Goal: Task Accomplishment & Management: Manage account settings

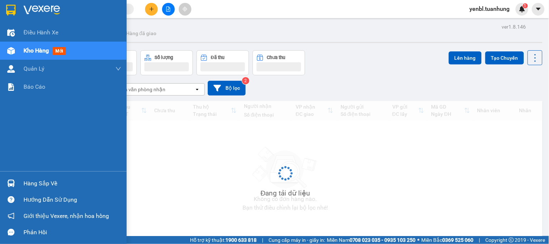
click at [21, 184] on div "Hàng sắp về" at bounding box center [63, 183] width 127 height 16
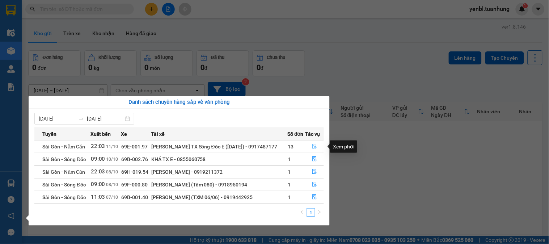
click at [315, 146] on icon "file-done" at bounding box center [314, 146] width 5 height 5
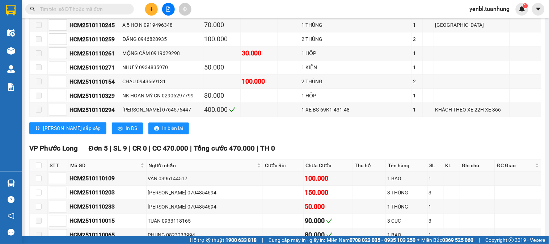
scroll to position [4139, 0]
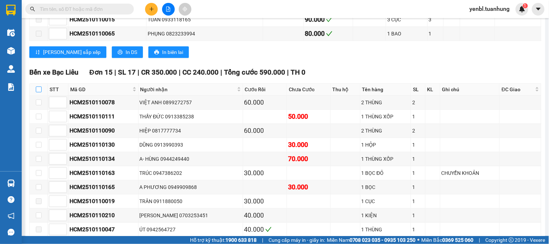
click at [39, 92] on input "checkbox" at bounding box center [39, 89] width 6 height 6
checkbox input "true"
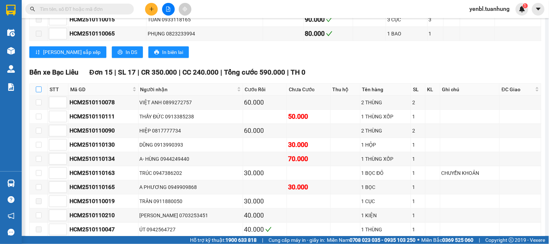
checkbox input "true"
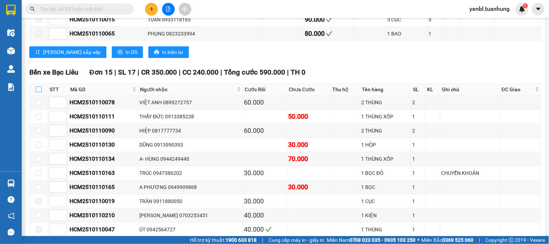
checkbox input "true"
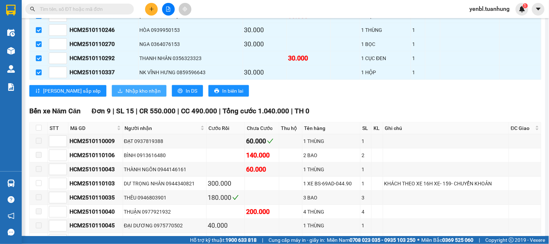
scroll to position [4380, 0]
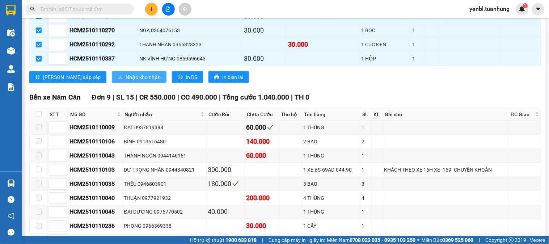
click at [125, 81] on span "Nhập kho nhận" at bounding box center [142, 77] width 35 height 8
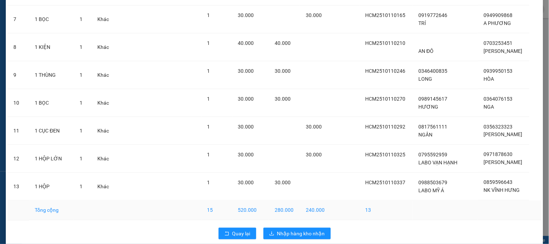
scroll to position [232, 0]
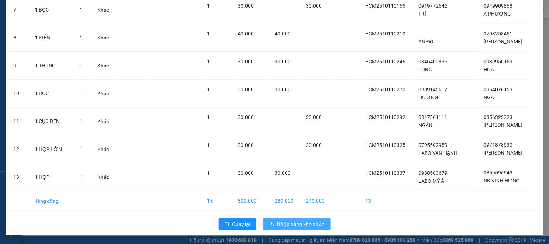
click at [290, 222] on span "Nhập hàng kho nhận" at bounding box center [301, 224] width 48 height 8
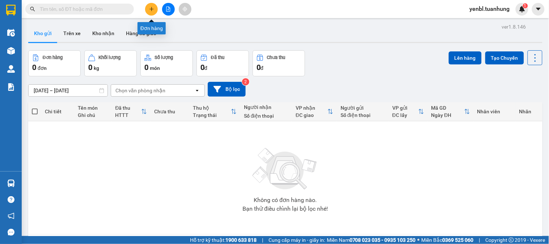
click at [150, 5] on button at bounding box center [151, 9] width 13 height 13
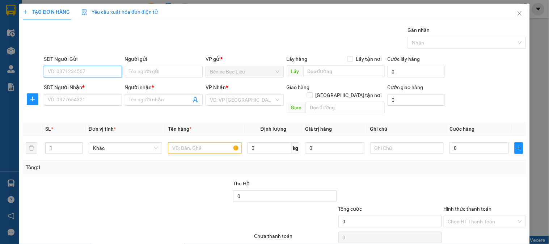
click at [93, 73] on input "SĐT Người Gửi" at bounding box center [83, 72] width 78 height 12
click at [95, 67] on input "091682374" at bounding box center [83, 72] width 78 height 12
click at [93, 72] on input "091682374" at bounding box center [83, 72] width 78 height 12
click at [97, 84] on div "0916823745 - BS [PERSON_NAME]" at bounding box center [87, 86] width 78 height 8
type input "0916823745"
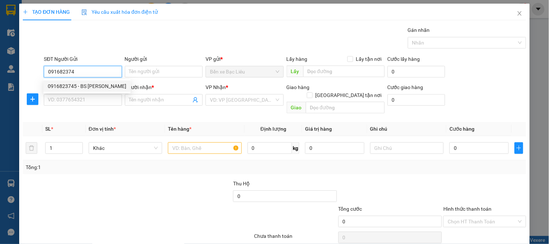
type input "BS [PERSON_NAME]"
type input "0916823745"
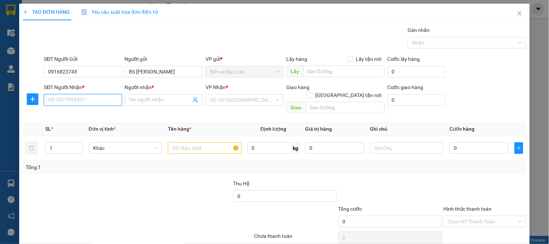
click at [95, 97] on input "SĐT Người Nhận *" at bounding box center [83, 100] width 78 height 12
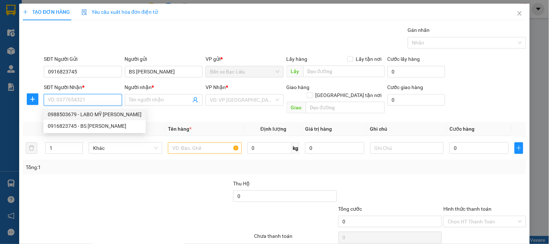
click at [102, 115] on div "0988503679 - LABO MỸ [PERSON_NAME]" at bounding box center [95, 114] width 94 height 8
type input "0988503679"
type input "LABO MỸ Á"
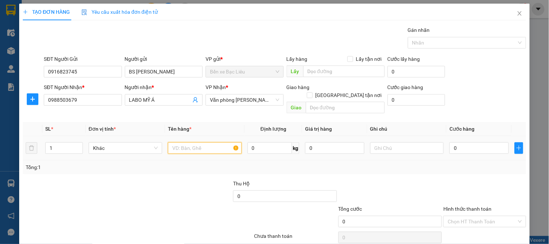
click at [192, 142] on input "text" at bounding box center [204, 148] width 73 height 12
type input "1 hôp"
click at [482, 142] on input "0" at bounding box center [478, 148] width 59 height 12
type input "3"
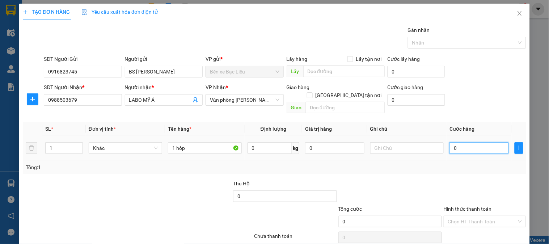
type input "3"
type input "30"
type input "30.000"
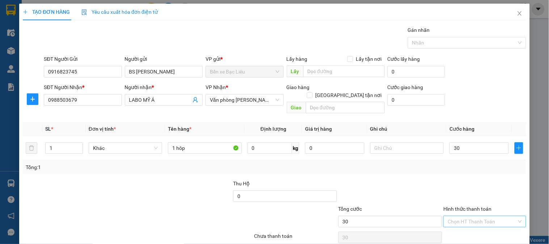
type input "30.000"
click at [465, 216] on input "Hình thức thanh toán" at bounding box center [481, 221] width 69 height 11
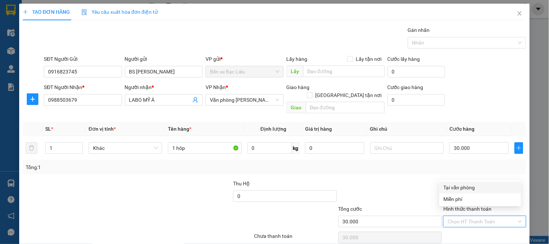
click at [457, 186] on div "Tại văn phòng" at bounding box center [479, 187] width 73 height 8
type input "0"
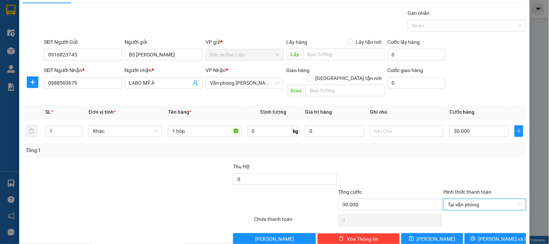
scroll to position [24, 0]
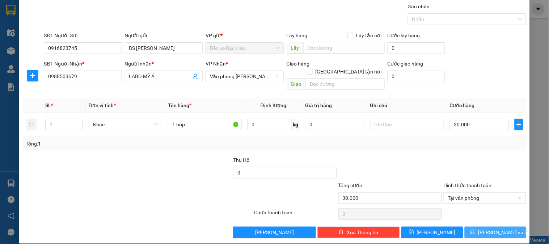
drag, startPoint x: 485, startPoint y: 226, endPoint x: 430, endPoint y: 197, distance: 62.4
click at [486, 228] on span "[PERSON_NAME] và In" at bounding box center [503, 232] width 51 height 8
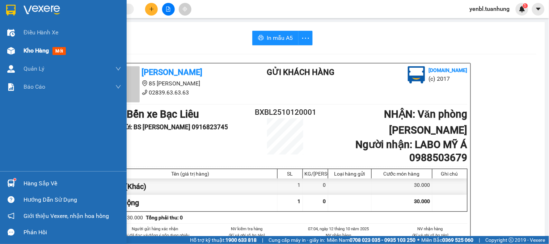
click at [45, 50] on span "Kho hàng" at bounding box center [36, 50] width 25 height 7
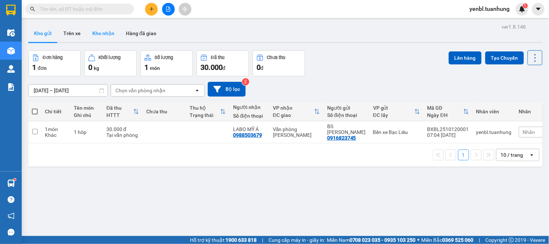
click at [103, 32] on button "Kho nhận" at bounding box center [103, 33] width 34 height 17
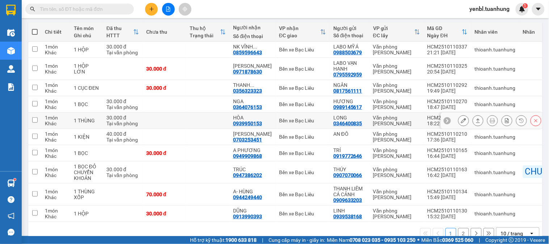
scroll to position [98, 0]
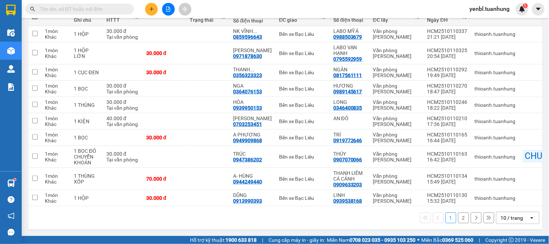
click at [458, 217] on button "2" at bounding box center [463, 217] width 11 height 11
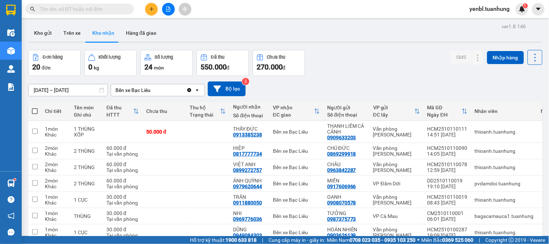
scroll to position [0, 0]
click at [41, 35] on button "Kho gửi" at bounding box center [42, 33] width 29 height 17
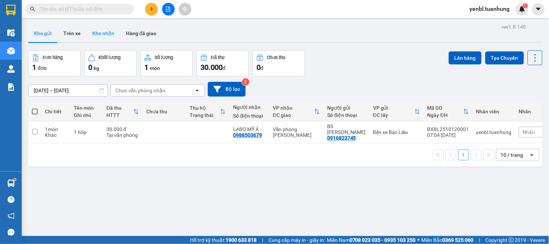
click at [100, 34] on button "Kho nhận" at bounding box center [103, 33] width 34 height 17
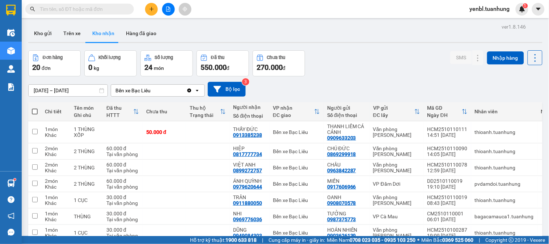
click at [111, 3] on div "Kết quả tìm kiếm ( 0 ) Bộ lọc No Data" at bounding box center [70, 9] width 141 height 13
click at [111, 9] on input "text" at bounding box center [82, 9] width 85 height 8
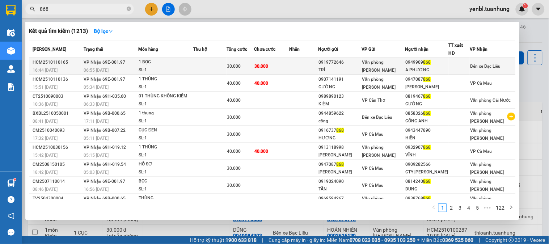
type input "868"
click at [437, 67] on div "A PHƯƠNG" at bounding box center [426, 70] width 43 height 8
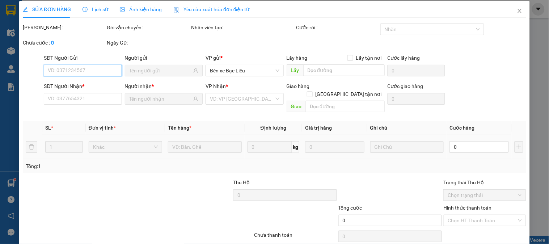
type input "0919772646"
type input "TRÍ"
type input "0949909868"
type input "A PHƯƠNG"
type input "30.000"
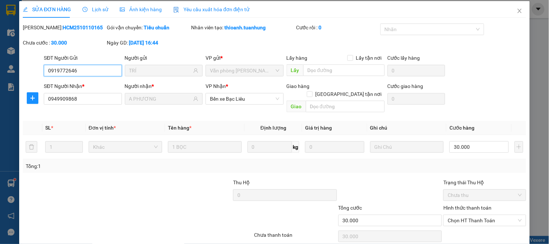
scroll to position [25, 0]
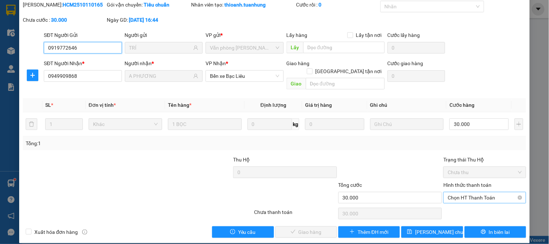
click at [486, 192] on span "Chọn HT Thanh Toán" at bounding box center [484, 197] width 74 height 11
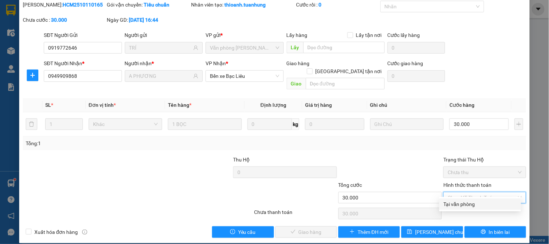
click at [469, 205] on div "Tại văn phòng" at bounding box center [479, 204] width 73 height 8
type input "0"
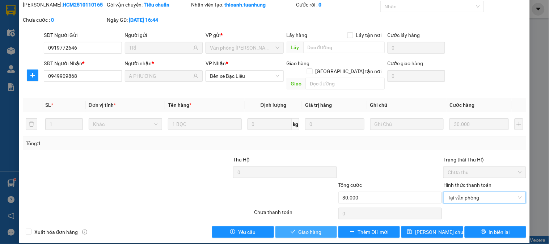
click at [310, 228] on span "Giao hàng" at bounding box center [309, 232] width 23 height 8
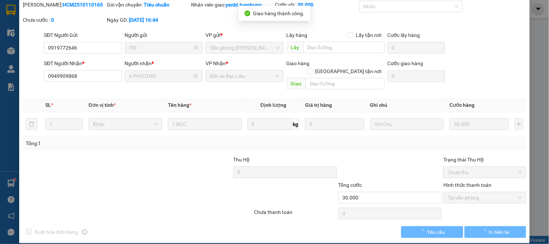
scroll to position [0, 0]
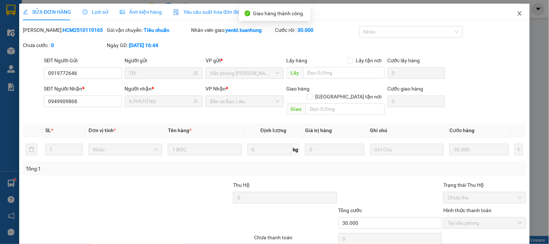
click at [516, 15] on icon "close" at bounding box center [519, 13] width 6 height 6
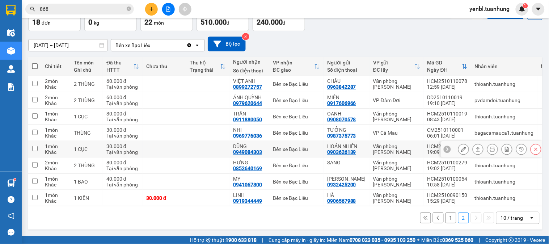
scroll to position [48, 0]
click at [445, 217] on button "1" at bounding box center [450, 217] width 11 height 11
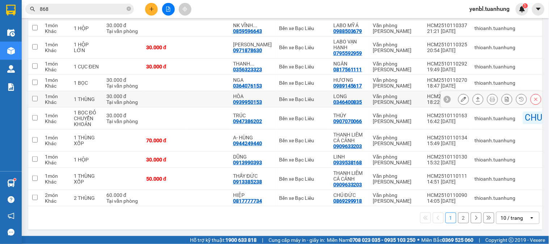
scroll to position [64, 0]
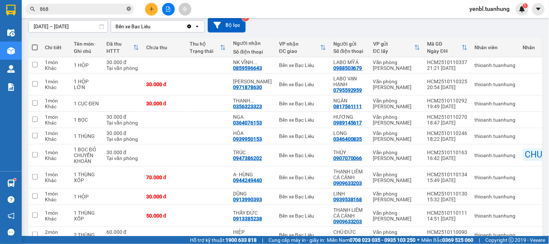
click at [128, 8] on icon "close-circle" at bounding box center [129, 9] width 4 height 4
click at [117, 7] on input "text" at bounding box center [82, 9] width 85 height 8
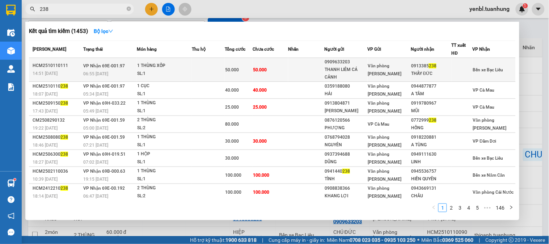
type input "238"
click at [354, 63] on div "0909633203" at bounding box center [345, 62] width 43 height 8
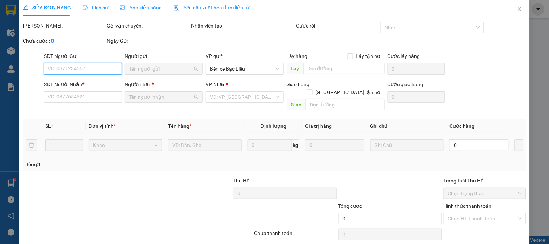
type input "0909633203"
type input "THANH LIÊM CÁ CẢNH"
type input "0913385238"
type input "THẦY ĐỨC"
type input "50.000"
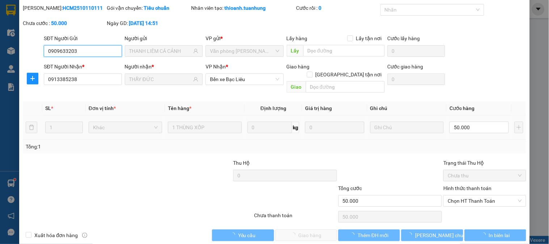
scroll to position [25, 0]
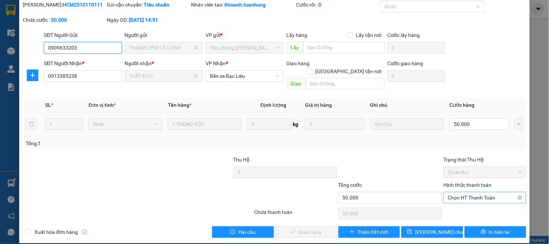
click at [447, 192] on span "Chọn HT Thanh Toán" at bounding box center [484, 197] width 74 height 11
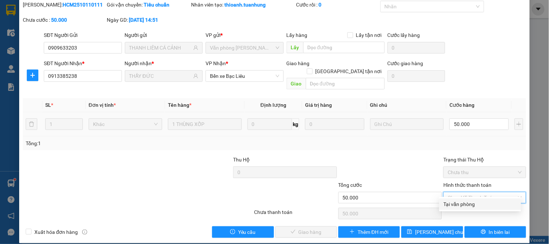
click at [444, 203] on div "Tại văn phòng" at bounding box center [479, 204] width 73 height 8
type input "0"
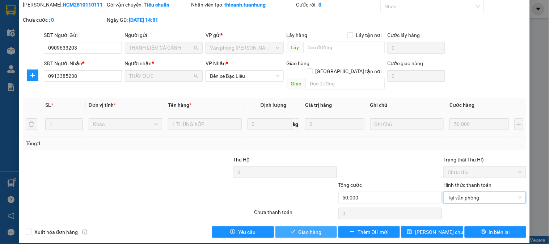
click at [310, 228] on span "Giao hàng" at bounding box center [309, 232] width 23 height 8
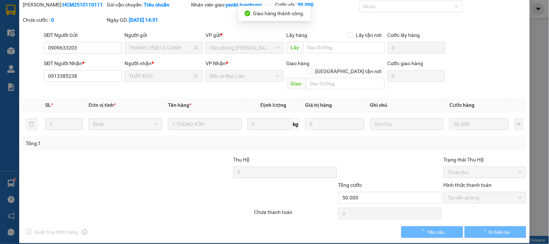
scroll to position [0, 0]
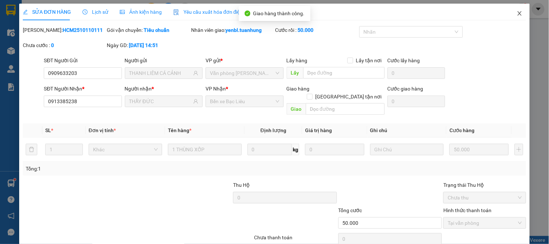
click at [516, 16] on icon "close" at bounding box center [519, 13] width 6 height 6
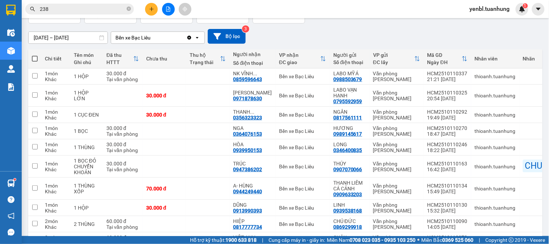
scroll to position [98, 0]
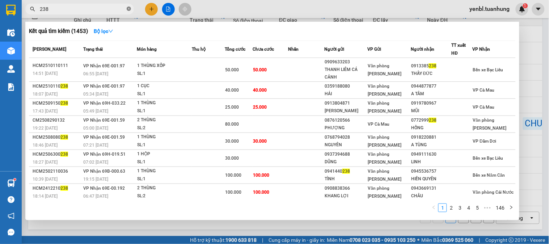
click at [127, 8] on icon "close-circle" at bounding box center [129, 9] width 4 height 4
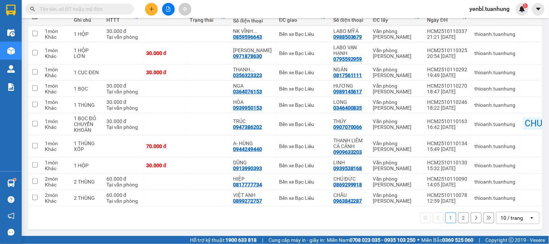
click at [117, 8] on input "text" at bounding box center [82, 9] width 85 height 8
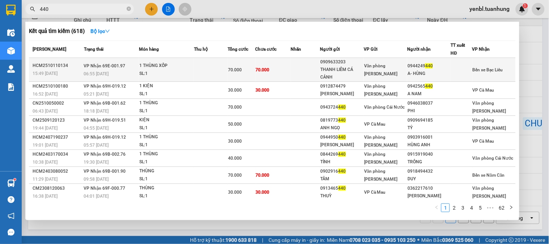
type input "440"
click at [418, 71] on div "A- HÙNG" at bounding box center [428, 74] width 43 height 8
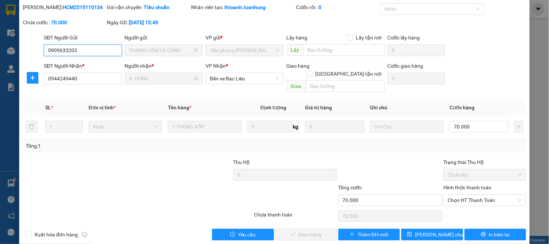
scroll to position [25, 0]
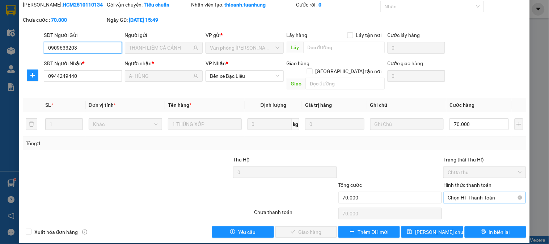
click at [450, 192] on span "Chọn HT Thanh Toán" at bounding box center [484, 197] width 74 height 11
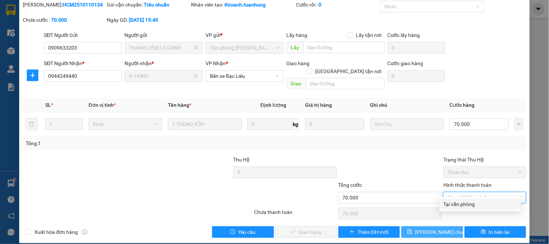
drag, startPoint x: 444, startPoint y: 205, endPoint x: 403, endPoint y: 222, distance: 44.4
click at [443, 207] on div "Tại văn phòng" at bounding box center [479, 204] width 73 height 8
type input "0"
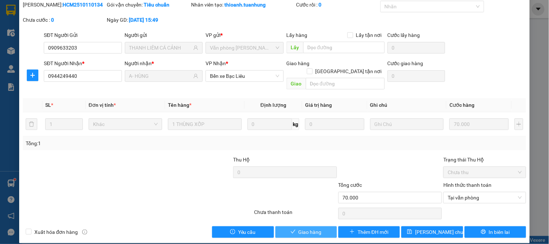
click at [290, 229] on icon "check" at bounding box center [292, 231] width 5 height 5
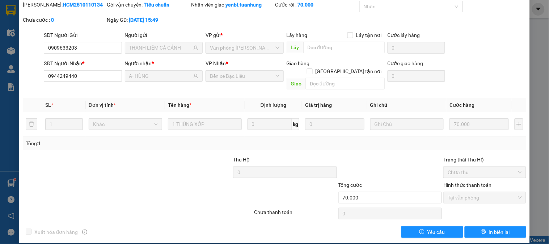
click at [534, 67] on div "SỬA ĐƠN HÀNG Lịch sử Ảnh kiện hàng Yêu cầu xuất hóa đơn điện tử Total Paid Fee …" at bounding box center [274, 122] width 549 height 244
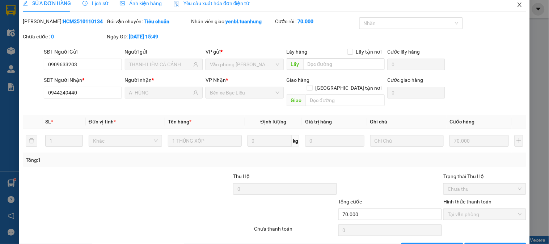
scroll to position [0, 0]
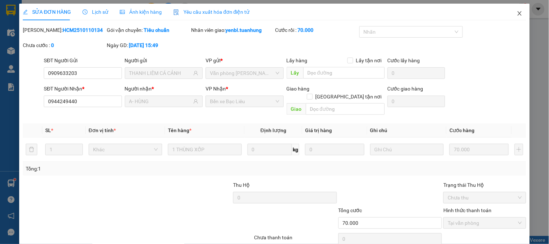
click at [517, 15] on icon "close" at bounding box center [519, 13] width 4 height 4
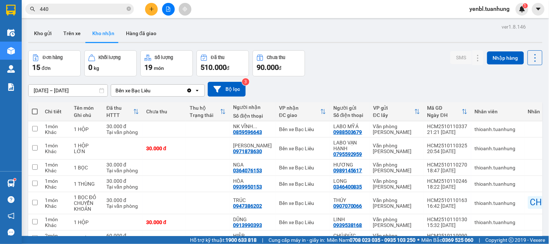
click at [373, 61] on div "Đơn hàng 15 đơn Khối lượng 0 kg Số lượng 19 món Đã thu 510.000 đ Chưa thu 90.00…" at bounding box center [285, 63] width 514 height 26
click at [128, 9] on icon "close-circle" at bounding box center [129, 9] width 4 height 4
click at [99, 7] on input "text" at bounding box center [82, 9] width 85 height 8
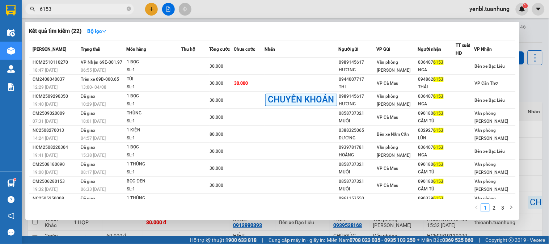
type input "6153"
click at [529, 74] on div at bounding box center [274, 122] width 549 height 244
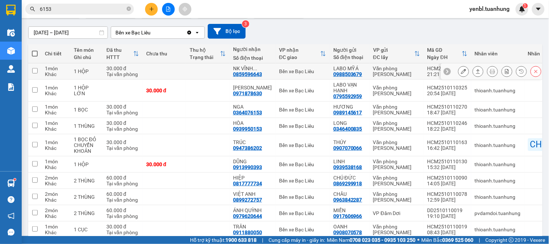
scroll to position [12, 0]
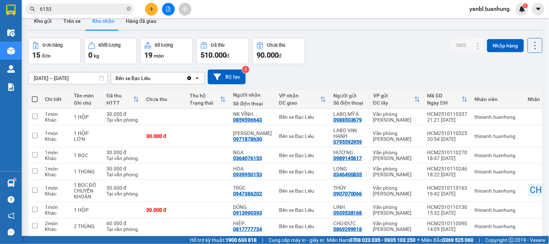
click at [126, 8] on span "6153" at bounding box center [79, 9] width 108 height 11
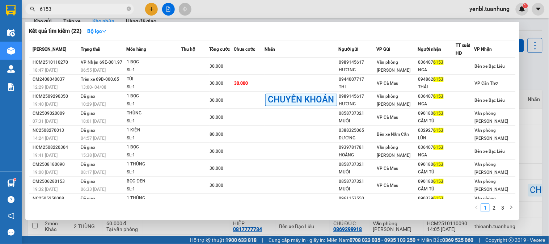
click at [119, 8] on input "6153" at bounding box center [82, 9] width 85 height 8
click at [128, 11] on icon "close-circle" at bounding box center [129, 9] width 4 height 4
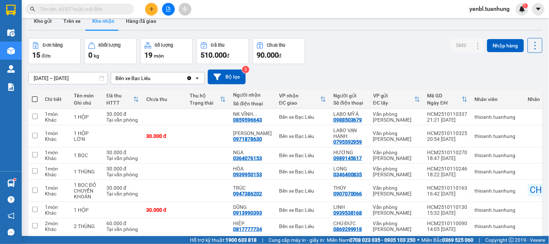
click at [112, 6] on input "text" at bounding box center [82, 9] width 85 height 8
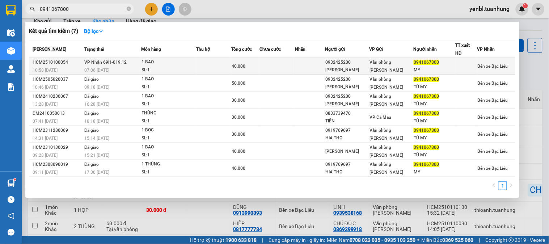
type input "0941067800"
click at [453, 67] on div "MY" at bounding box center [433, 70] width 41 height 8
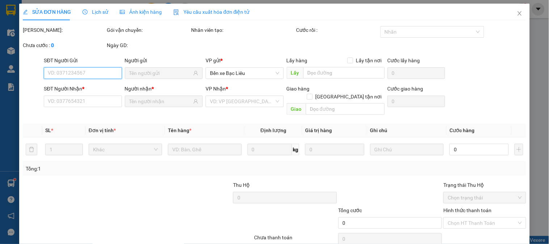
type input "0932425200"
type input "[PERSON_NAME]"
type input "0941067800"
type input "MY"
type input "40.000"
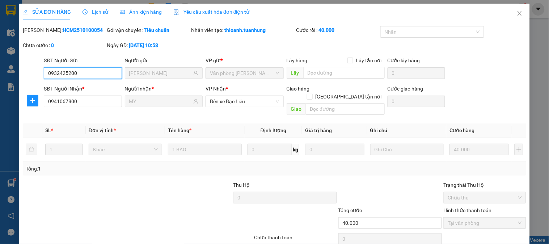
scroll to position [25, 0]
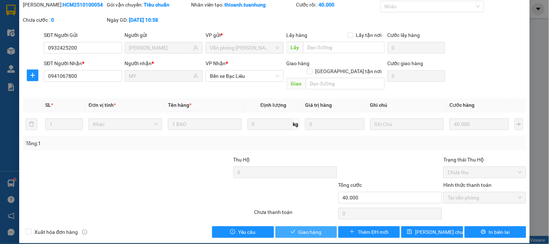
click at [313, 228] on span "Giao hàng" at bounding box center [309, 232] width 23 height 8
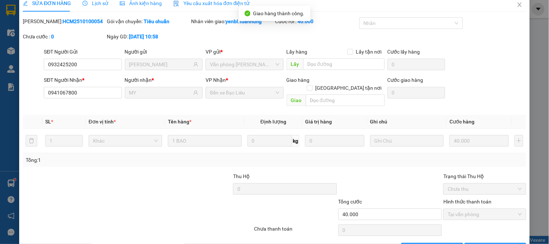
scroll to position [0, 0]
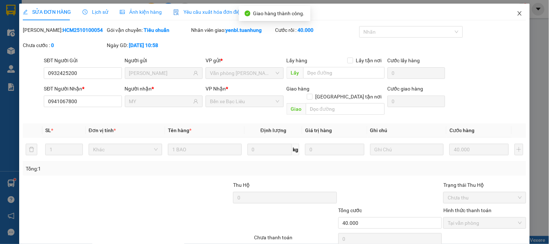
click at [519, 16] on span "Close" at bounding box center [519, 14] width 20 height 20
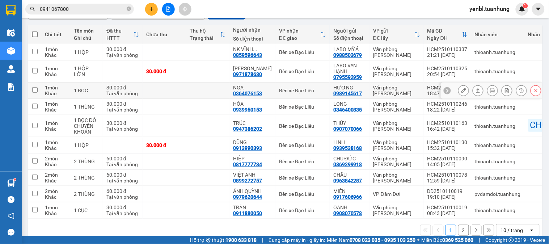
scroll to position [80, 0]
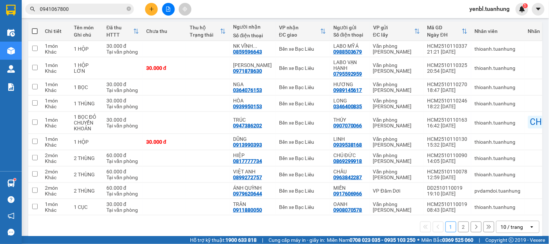
click at [149, 10] on icon "plus" at bounding box center [151, 9] width 5 height 5
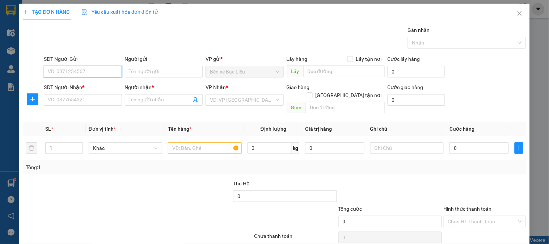
click at [90, 73] on input "SĐT Người Gửi" at bounding box center [83, 72] width 78 height 12
type input "0917010362"
click at [80, 89] on div "0917010362 - TÈO" at bounding box center [82, 86] width 68 height 8
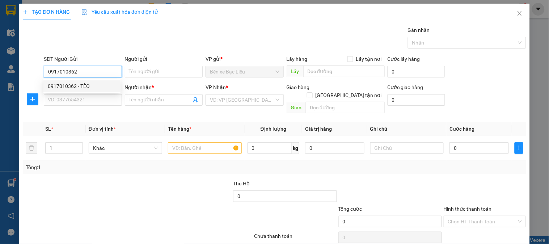
type input "TÈO"
type input "0917010362"
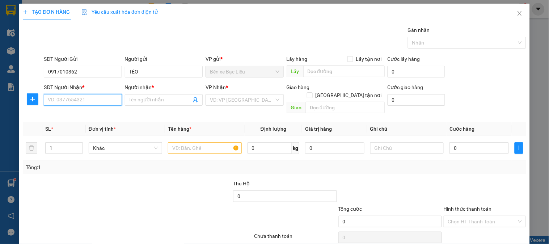
click at [79, 98] on input "SĐT Người Nhận *" at bounding box center [83, 100] width 78 height 12
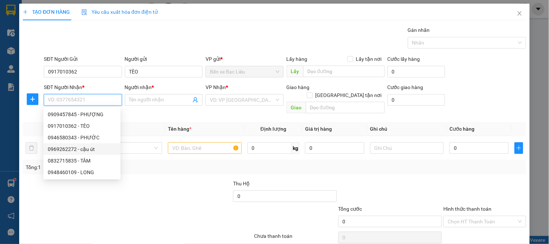
click at [98, 148] on div "0969262272 - cậu út" at bounding box center [82, 149] width 68 height 8
type input "0969262272"
type input "cậu út"
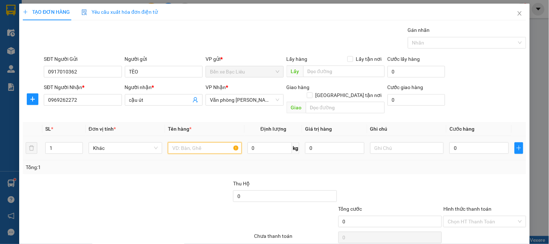
click at [186, 142] on input "text" at bounding box center [204, 148] width 73 height 12
type input "1 bọc"
click at [465, 144] on input "0" at bounding box center [478, 148] width 59 height 12
type input "3"
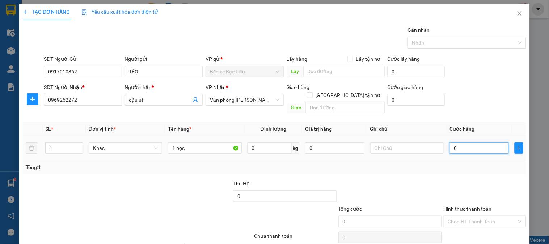
type input "3"
type input "30"
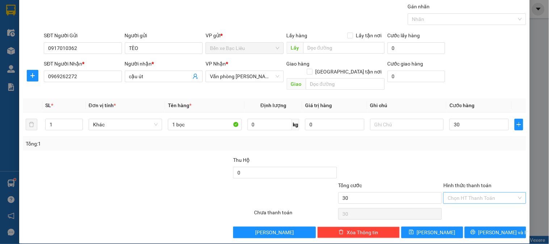
type input "30.000"
click at [453, 192] on input "Hình thức thanh toán" at bounding box center [481, 197] width 69 height 11
click at [460, 204] on div "Tại văn phòng" at bounding box center [479, 205] width 73 height 8
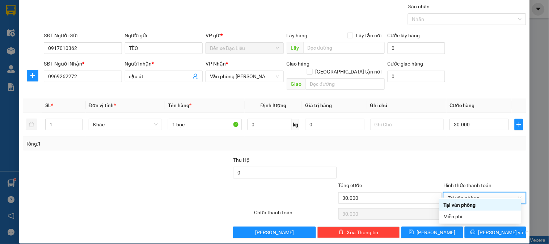
type input "0"
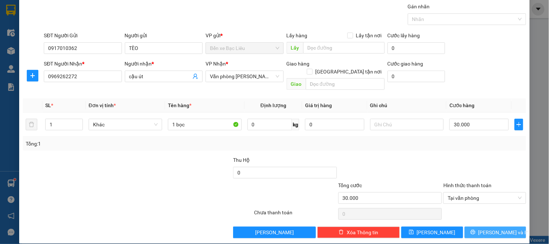
click at [471, 226] on button "[PERSON_NAME] và In" at bounding box center [494, 232] width 61 height 12
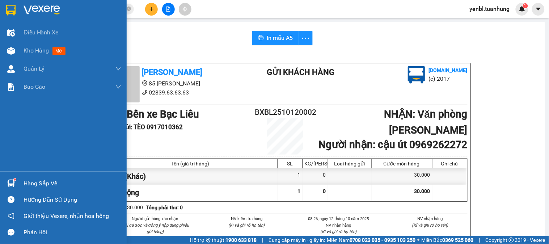
click at [36, 183] on div "Hàng sắp về" at bounding box center [73, 183] width 98 height 11
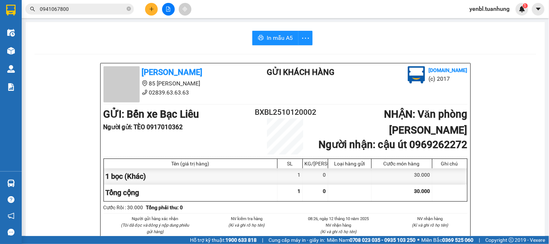
click at [478, 116] on section "Kết quả tìm kiếm ( 7 ) Bộ lọc Mã ĐH Trạng thái Món hàng Thu hộ Tổng cước Chưa c…" at bounding box center [274, 122] width 549 height 244
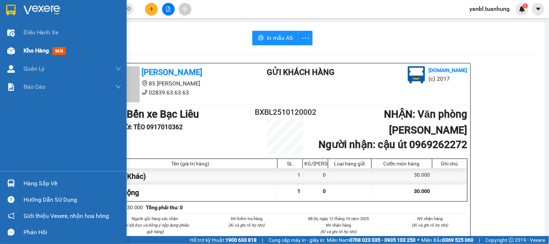
click at [27, 52] on span "Kho hàng" at bounding box center [36, 50] width 25 height 7
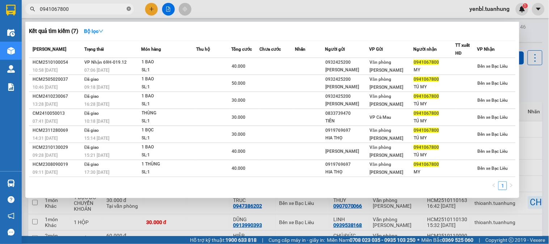
click at [127, 9] on icon "close-circle" at bounding box center [129, 9] width 4 height 4
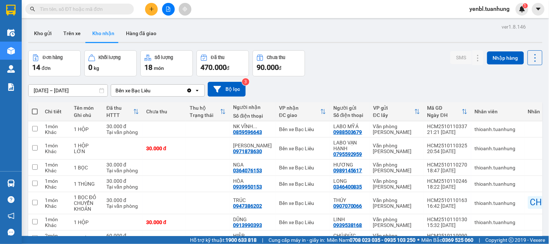
click at [127, 8] on span at bounding box center [129, 9] width 4 height 8
click at [101, 12] on input "text" at bounding box center [82, 9] width 85 height 8
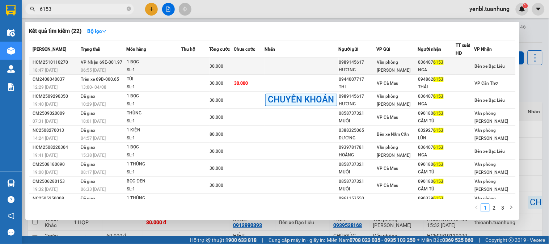
type input "6153"
click at [464, 67] on div at bounding box center [465, 67] width 18 height 8
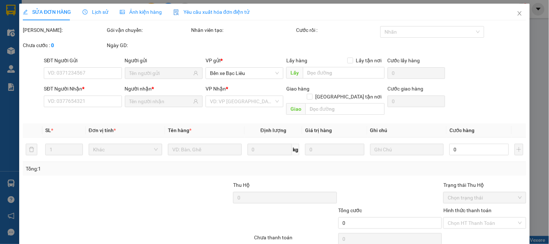
type input "0989145617"
type input "HƯƠNG"
type input "0364076153"
type input "NGA"
type input "30.000"
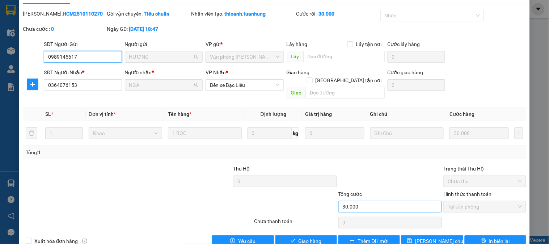
scroll to position [25, 0]
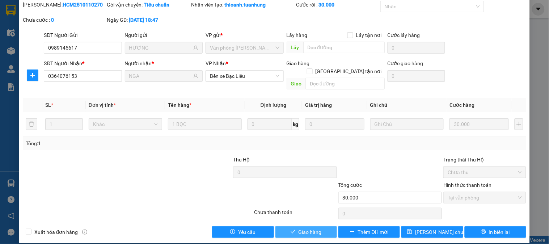
click at [298, 228] on span "Giao hàng" at bounding box center [309, 232] width 23 height 8
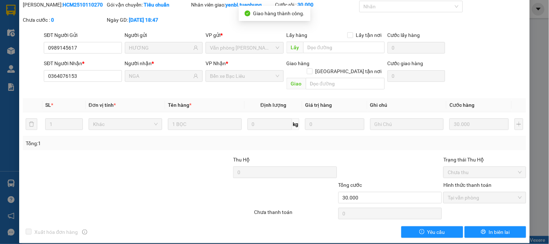
scroll to position [0, 0]
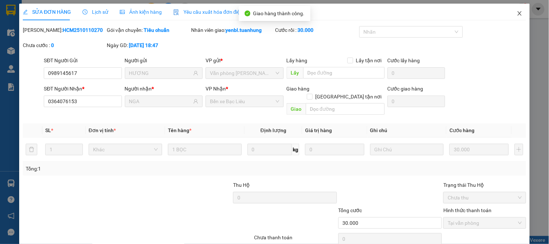
click at [516, 13] on icon "close" at bounding box center [519, 13] width 6 height 6
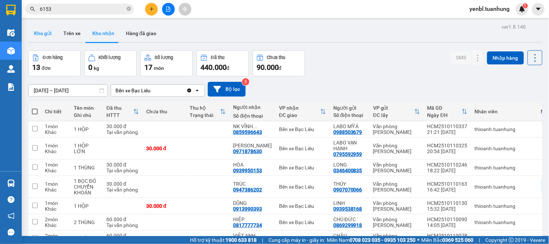
click at [45, 33] on button "Kho gửi" at bounding box center [42, 33] width 29 height 17
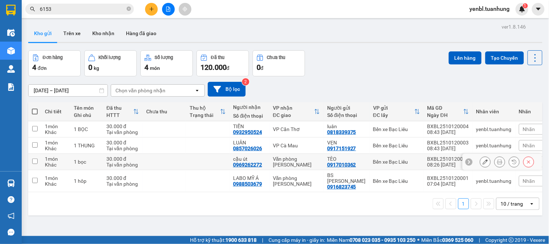
click at [34, 163] on input "checkbox" at bounding box center [34, 160] width 5 height 5
checkbox input "true"
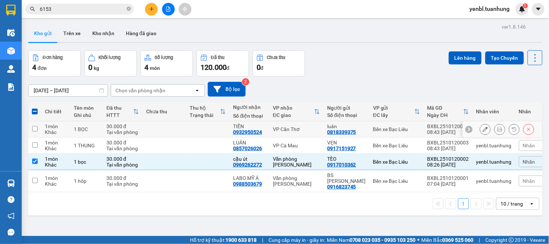
click at [38, 128] on td at bounding box center [34, 129] width 13 height 16
checkbox input "true"
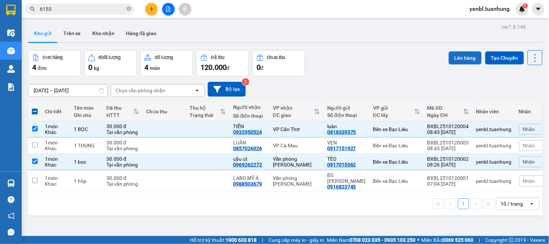
click at [448, 55] on button "Lên hàng" at bounding box center [464, 57] width 33 height 13
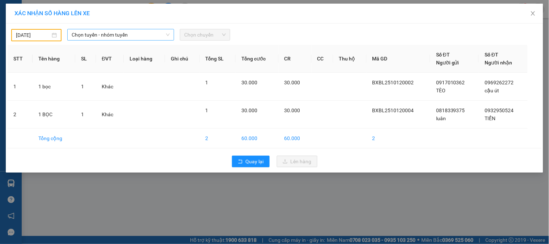
click at [135, 39] on span "Chọn tuyến - nhóm tuyến" at bounding box center [121, 34] width 98 height 11
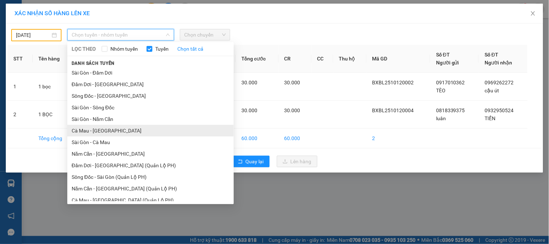
click at [84, 127] on li "Cà Mau - [GEOGRAPHIC_DATA]" at bounding box center [150, 131] width 166 height 12
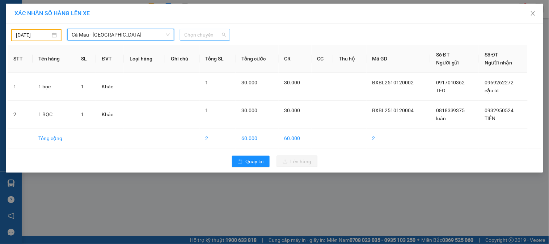
click at [192, 35] on span "Chọn chuyến" at bounding box center [205, 34] width 42 height 11
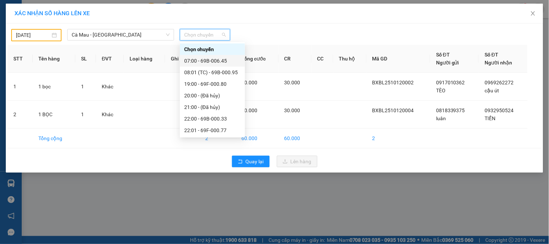
click at [199, 61] on div "07:00 - 69B-006.45" at bounding box center [212, 61] width 56 height 8
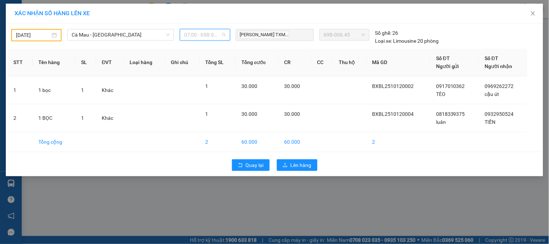
click at [198, 37] on span "07:00 - 69B-006.45" at bounding box center [205, 34] width 42 height 11
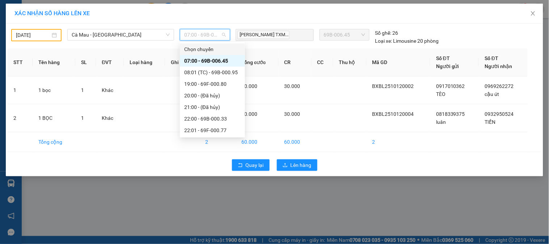
click at [26, 28] on div "[DATE] [GEOGRAPHIC_DATA] - [GEOGRAPHIC_DATA] LỌC THEO Nhóm tuyến Tuyến Chọn tất…" at bounding box center [274, 35] width 533 height 20
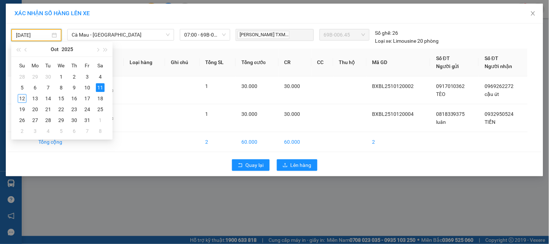
click at [23, 33] on input "[DATE]" at bounding box center [33, 35] width 34 height 8
click at [24, 101] on div "12" at bounding box center [22, 98] width 9 height 9
type input "[DATE]"
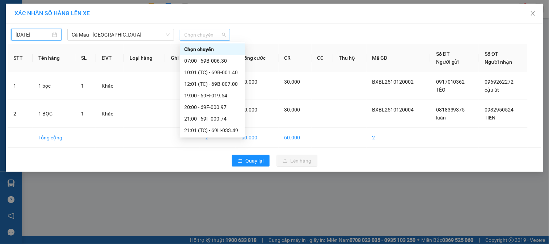
click at [190, 34] on span "Chọn chuyến" at bounding box center [205, 34] width 42 height 11
click at [222, 63] on div "07:00 - 69B-006.30" at bounding box center [212, 61] width 56 height 8
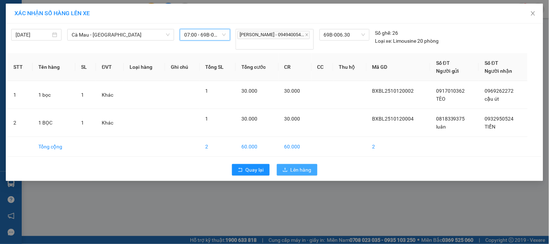
click at [294, 169] on button "Lên hàng" at bounding box center [297, 170] width 41 height 12
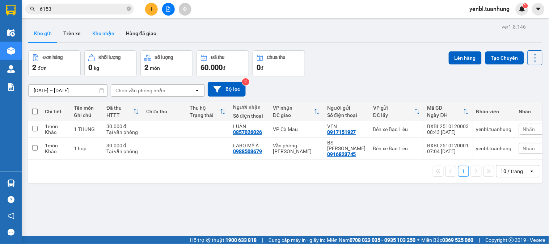
click at [109, 35] on button "Kho nhận" at bounding box center [103, 33] width 34 height 17
